Goal: Navigation & Orientation: Find specific page/section

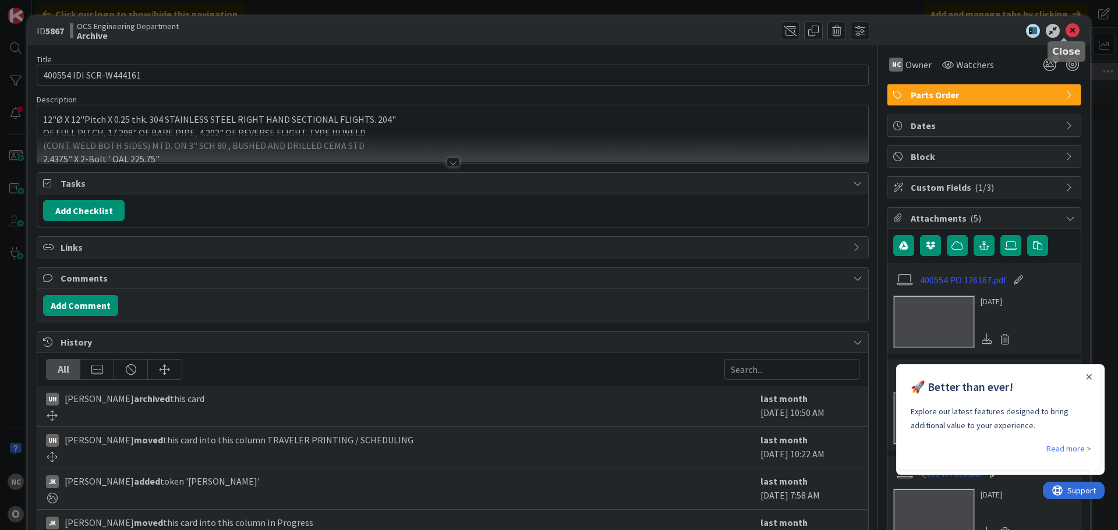
click at [1065, 29] on icon at bounding box center [1072, 31] width 14 height 14
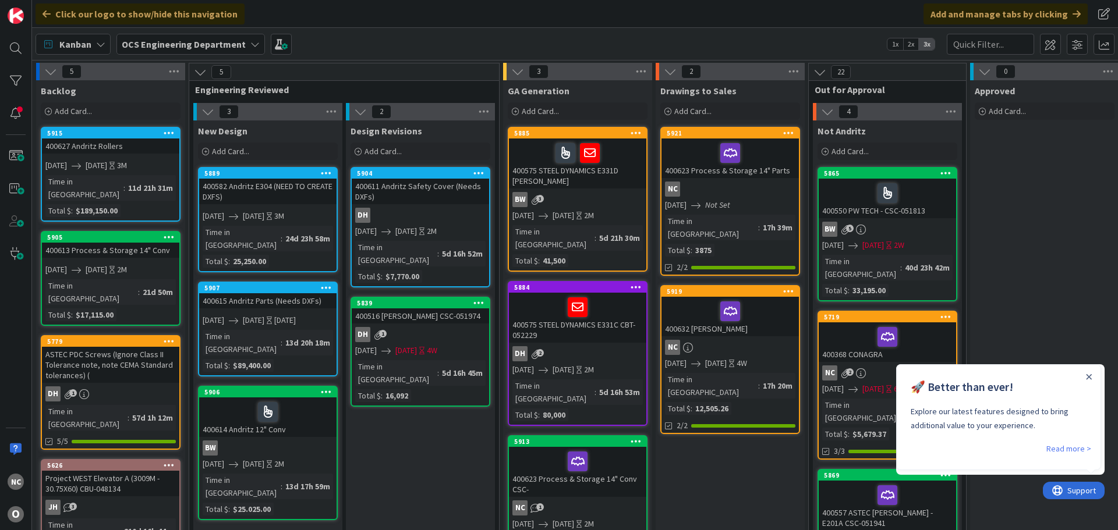
click at [1083, 371] on div "🚀 Better than ever! Explore our latest features designed to bring additional va…" at bounding box center [998, 403] width 204 height 77
click at [1086, 377] on icon "Close Announcement" at bounding box center [1089, 377] width 6 height 6
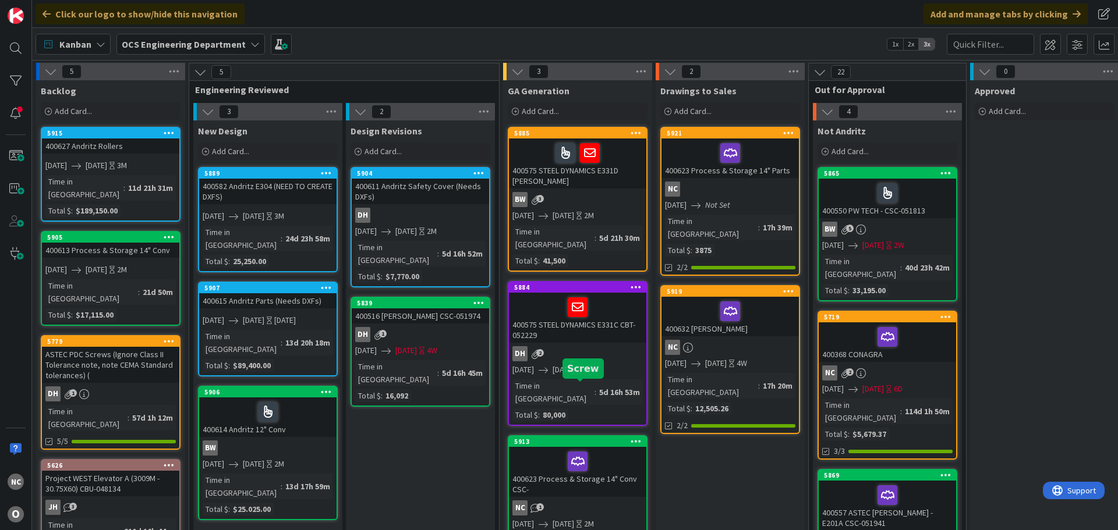
scroll to position [58, 0]
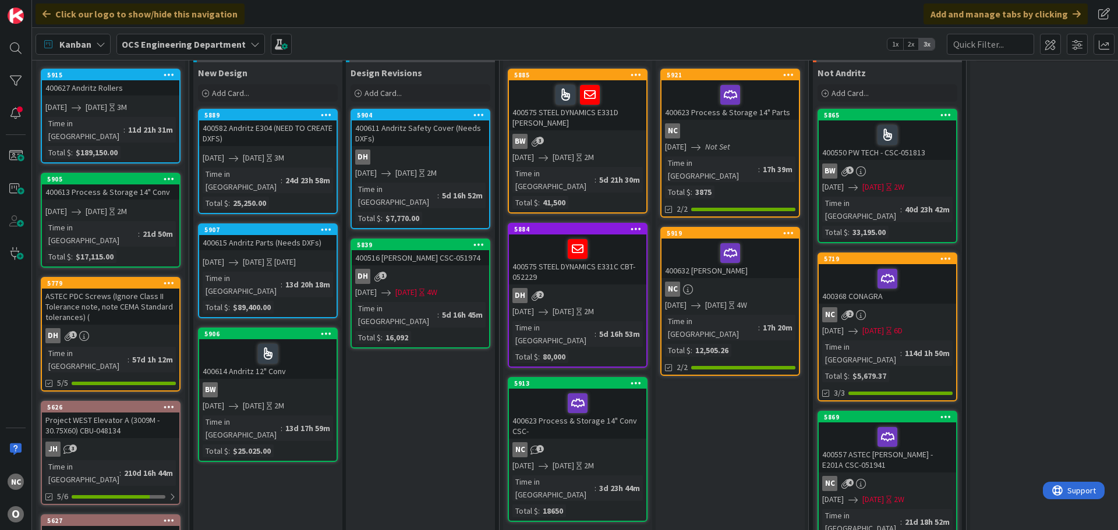
click at [607, 398] on div "400623 Process & Storage 14" Conv CSC-" at bounding box center [577, 414] width 137 height 50
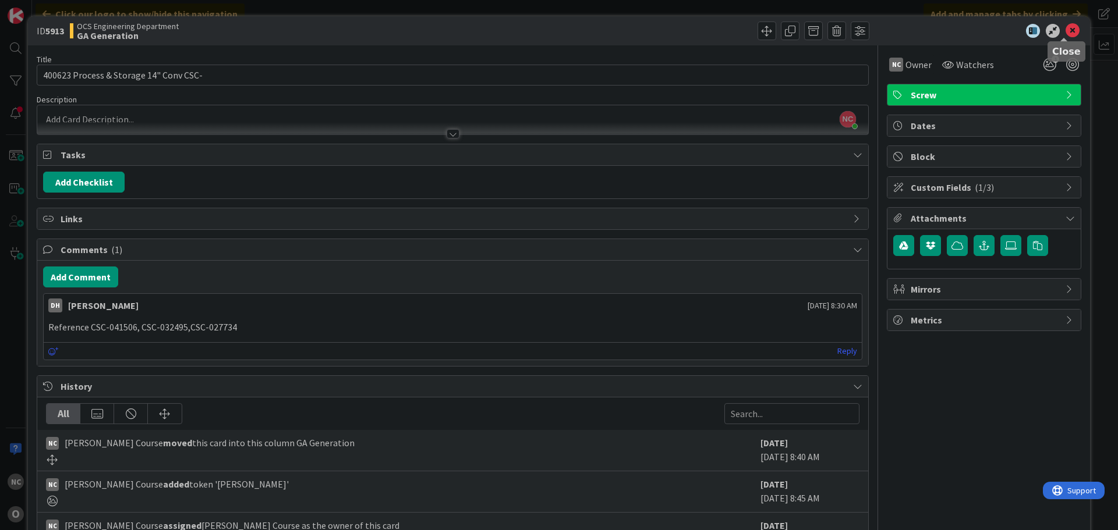
click at [1065, 30] on icon at bounding box center [1072, 31] width 14 height 14
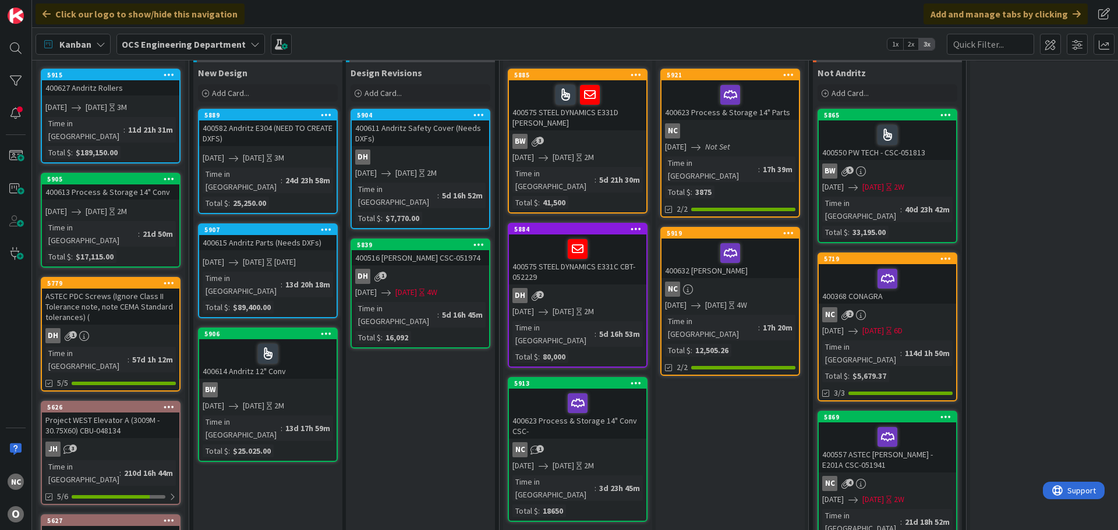
click at [621, 399] on div "400623 Process & Storage 14" Conv CSC-" at bounding box center [577, 414] width 137 height 50
